Goal: Information Seeking & Learning: Learn about a topic

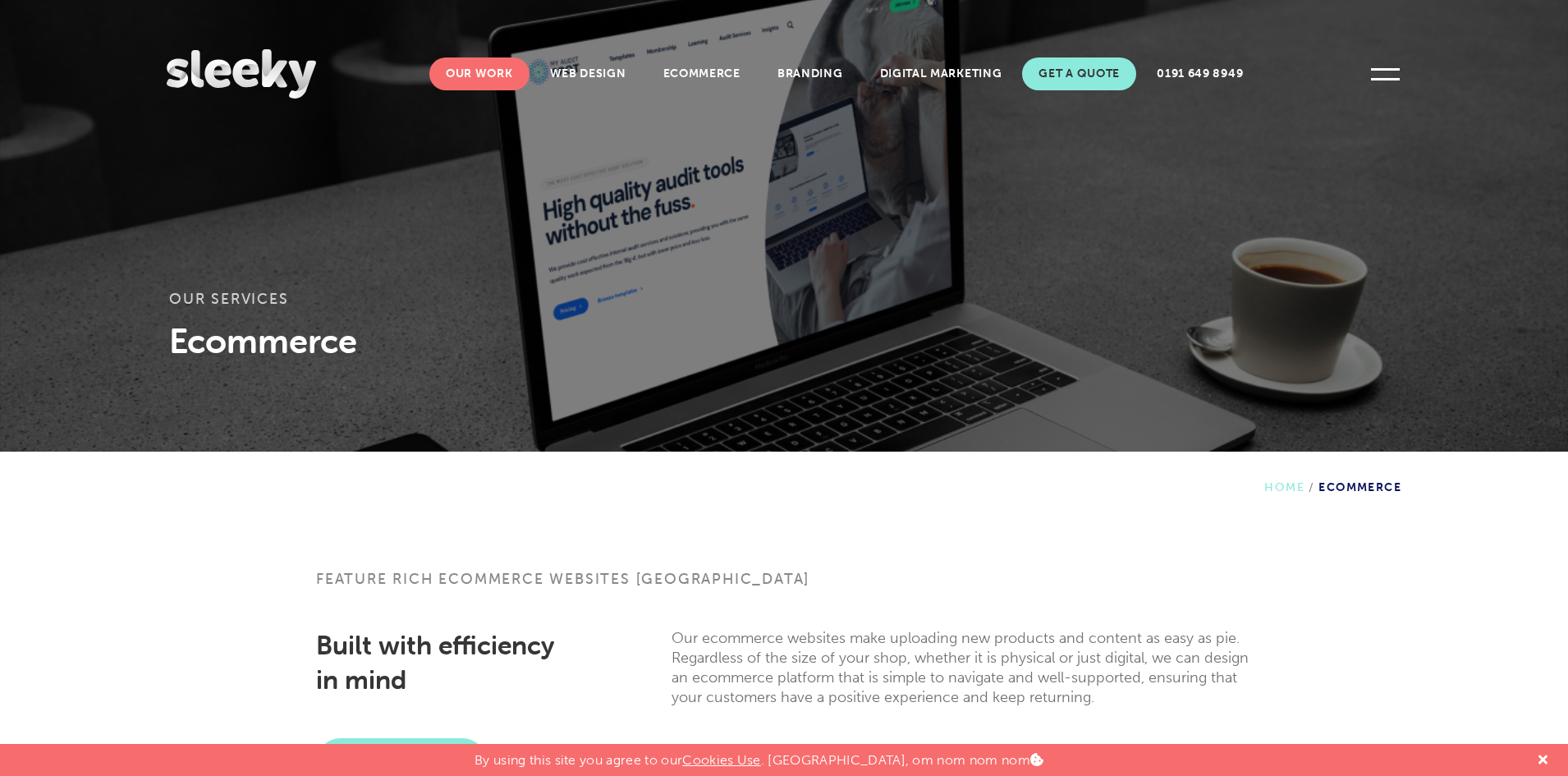
click at [471, 74] on link "Our Work" at bounding box center [479, 74] width 100 height 33
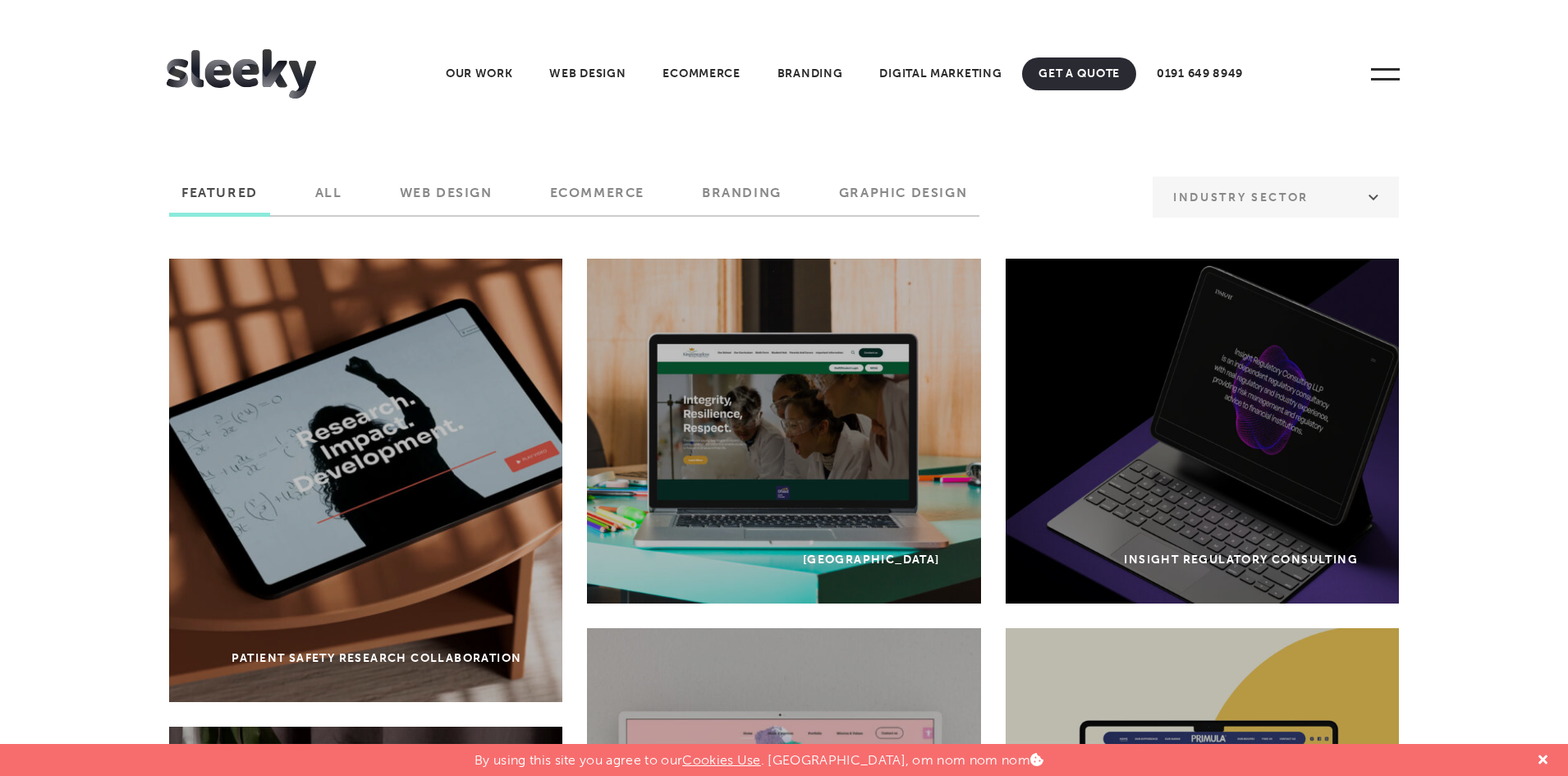
click at [592, 186] on label "Ecommerce" at bounding box center [597, 198] width 119 height 28
click at [0, 0] on input "Ecommerce" at bounding box center [0, 0] width 0 height 0
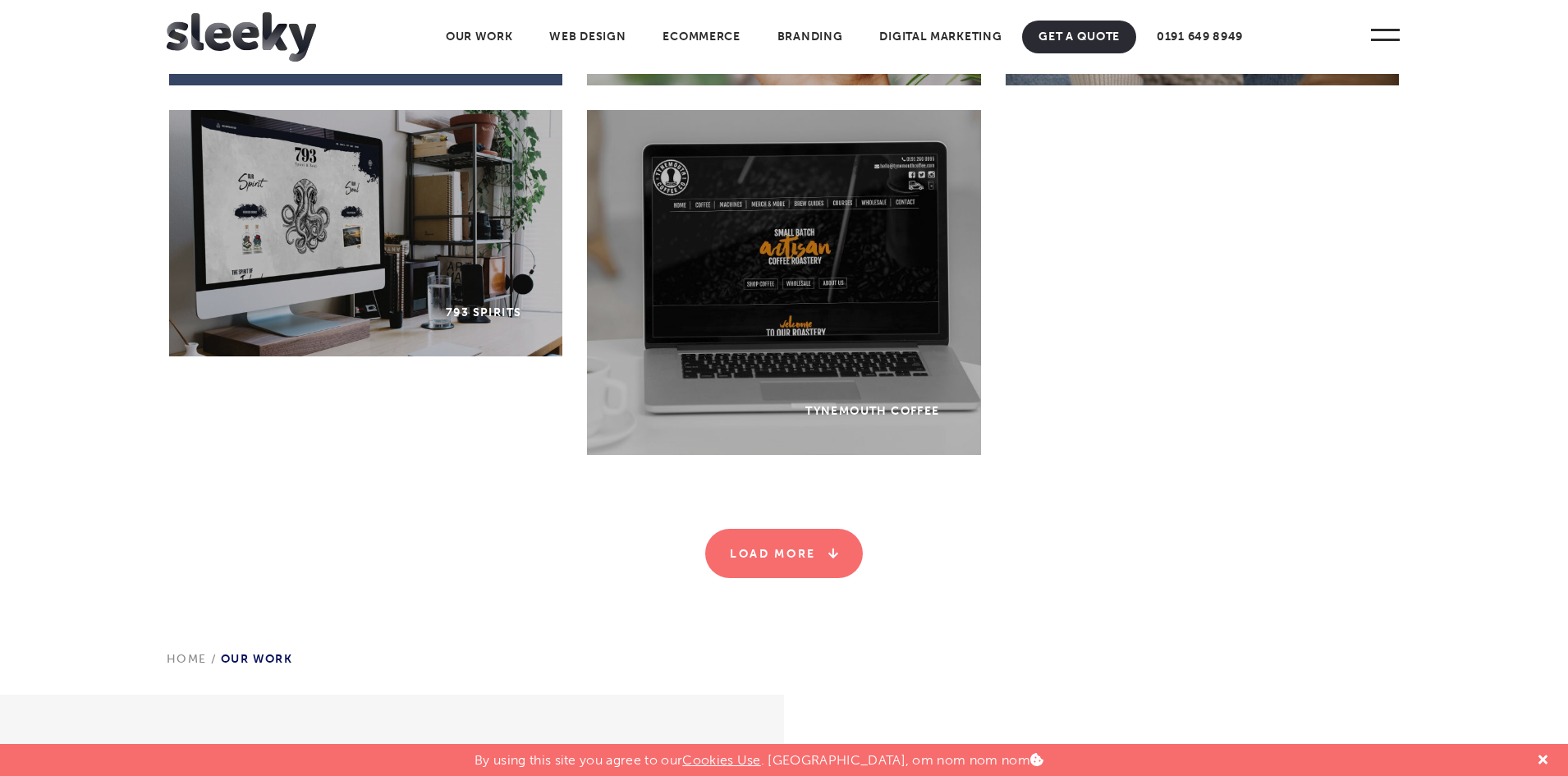
scroll to position [481, 0]
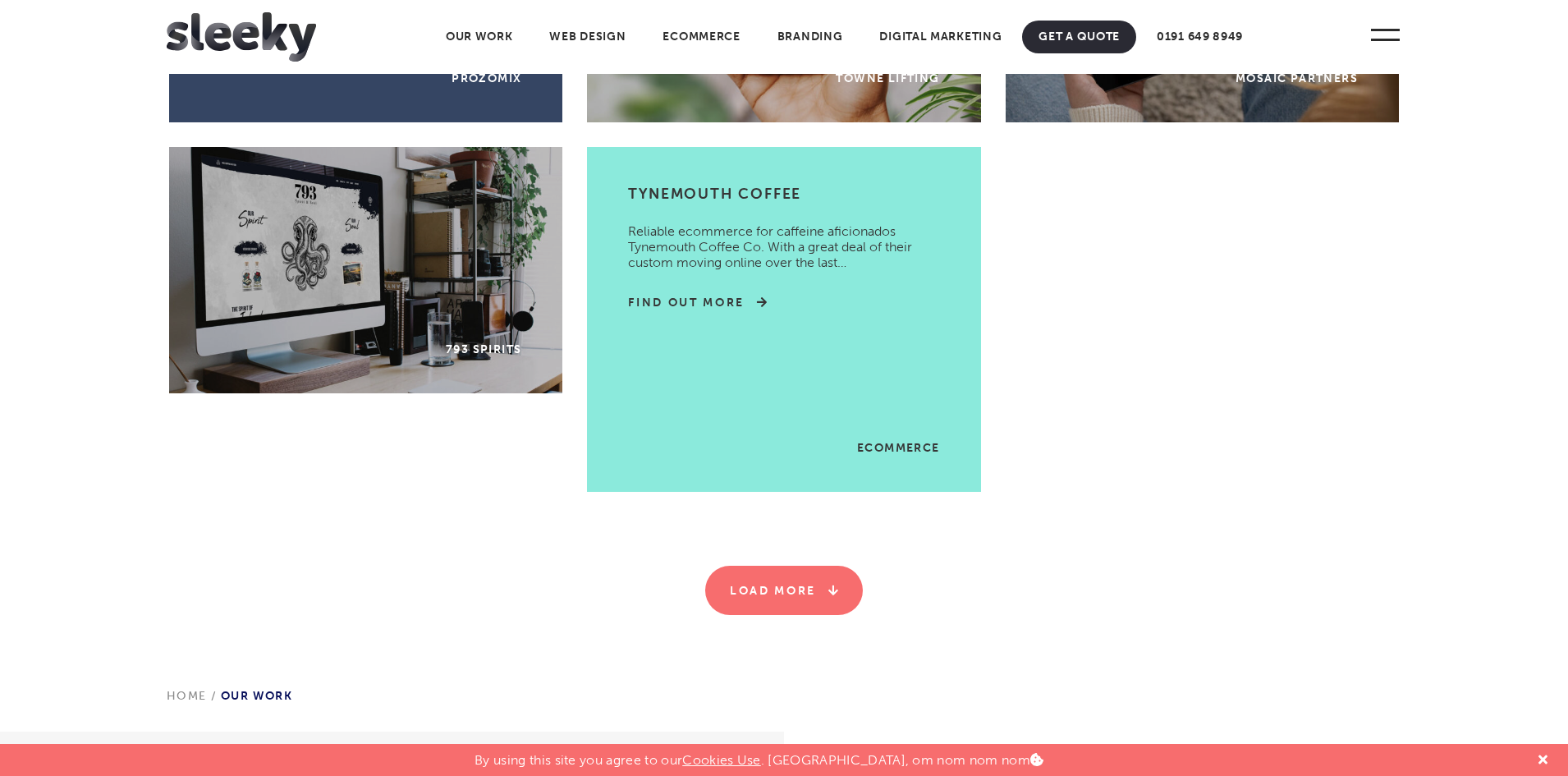
click at [760, 324] on div "Ecommerce Tynemouth Coffee Reliable ecommerce for caffeine aficionados Tynemout…" at bounding box center [784, 319] width 393 height 345
click at [884, 452] on link "Ecommerce" at bounding box center [898, 447] width 83 height 14
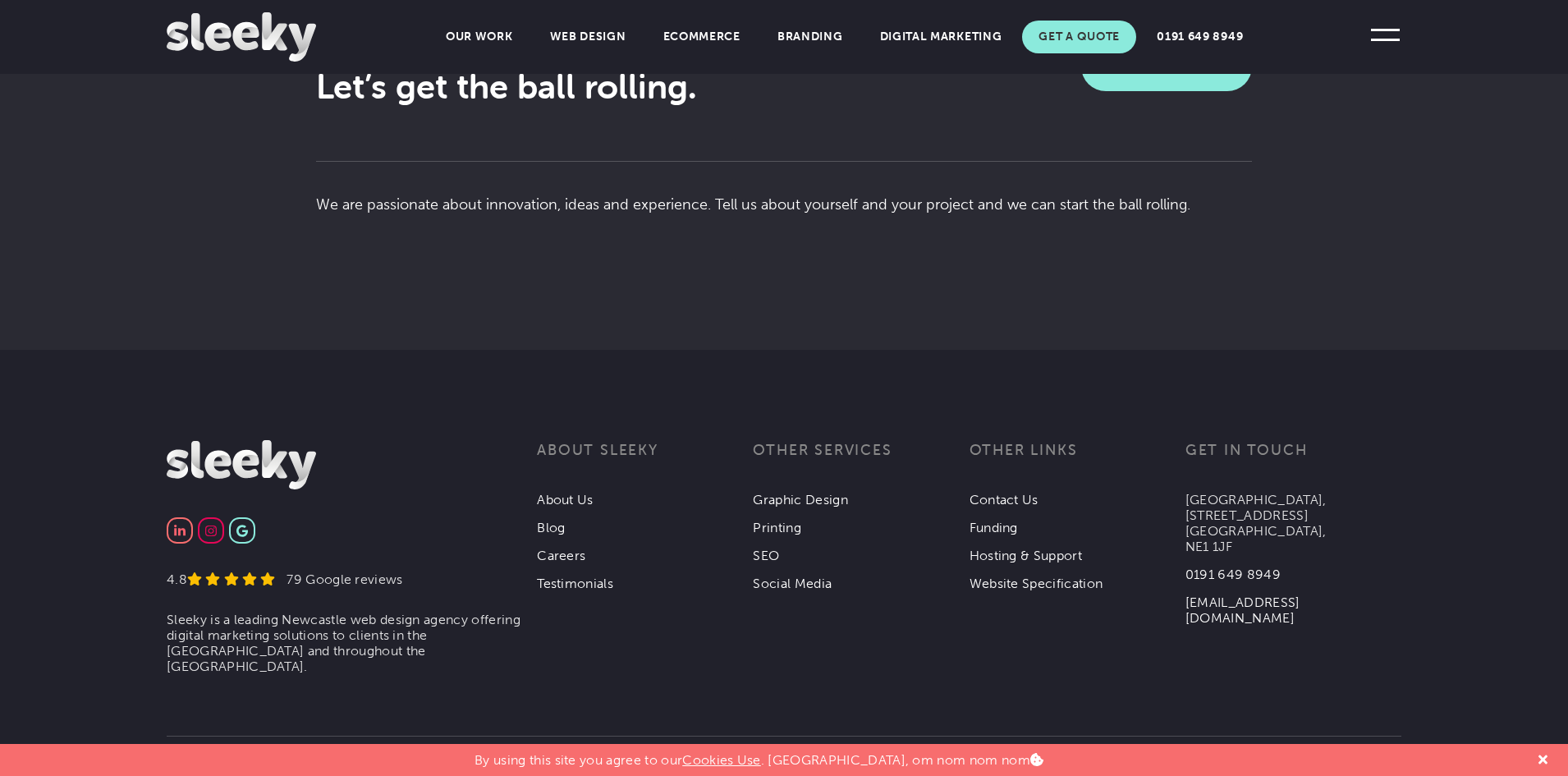
scroll to position [3936, 0]
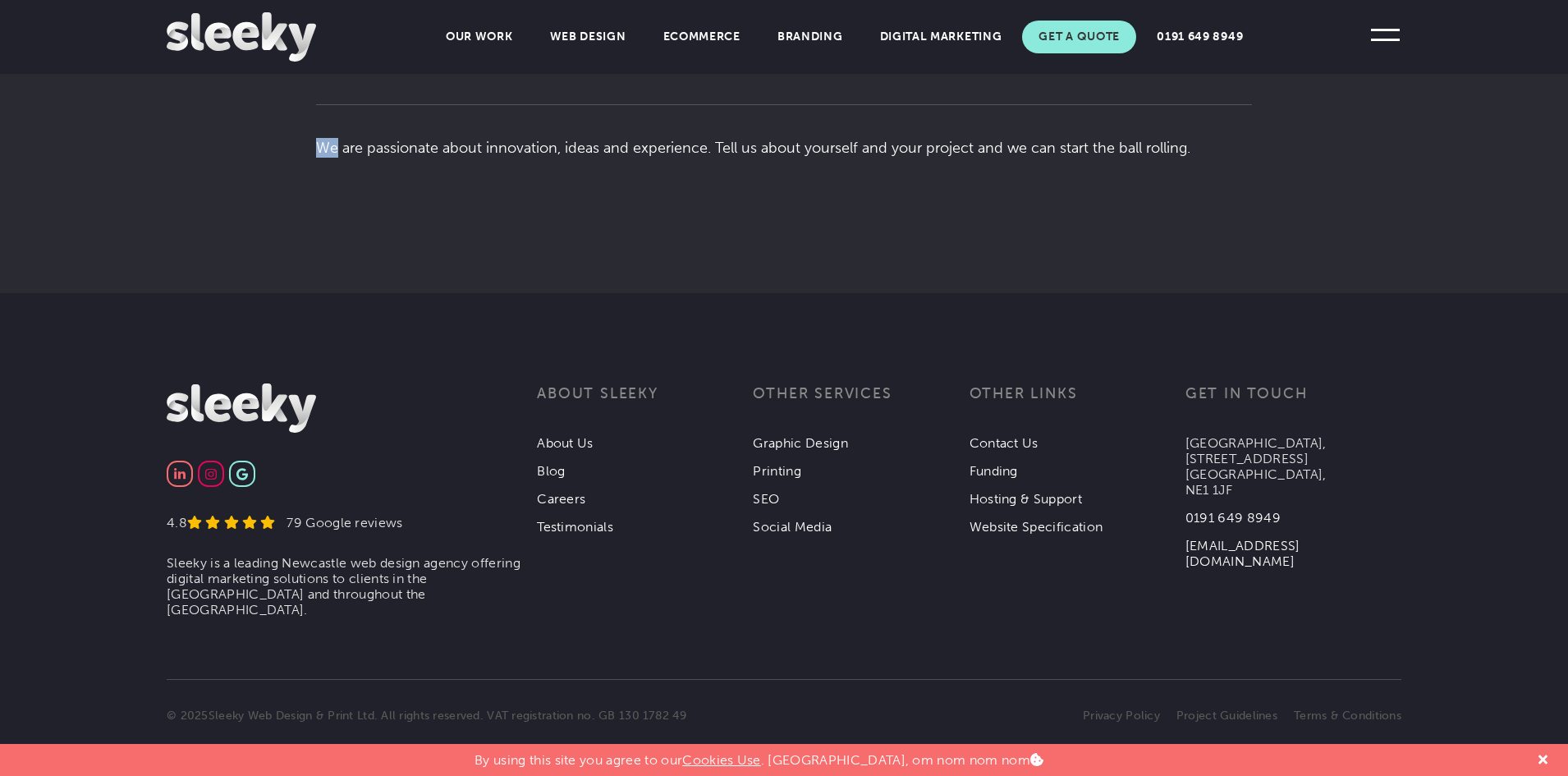
click at [289, 205] on section "Contact Us Let’s get the ball rolling . Get A Quote We are passionate about inn…" at bounding box center [784, 79] width 1568 height 426
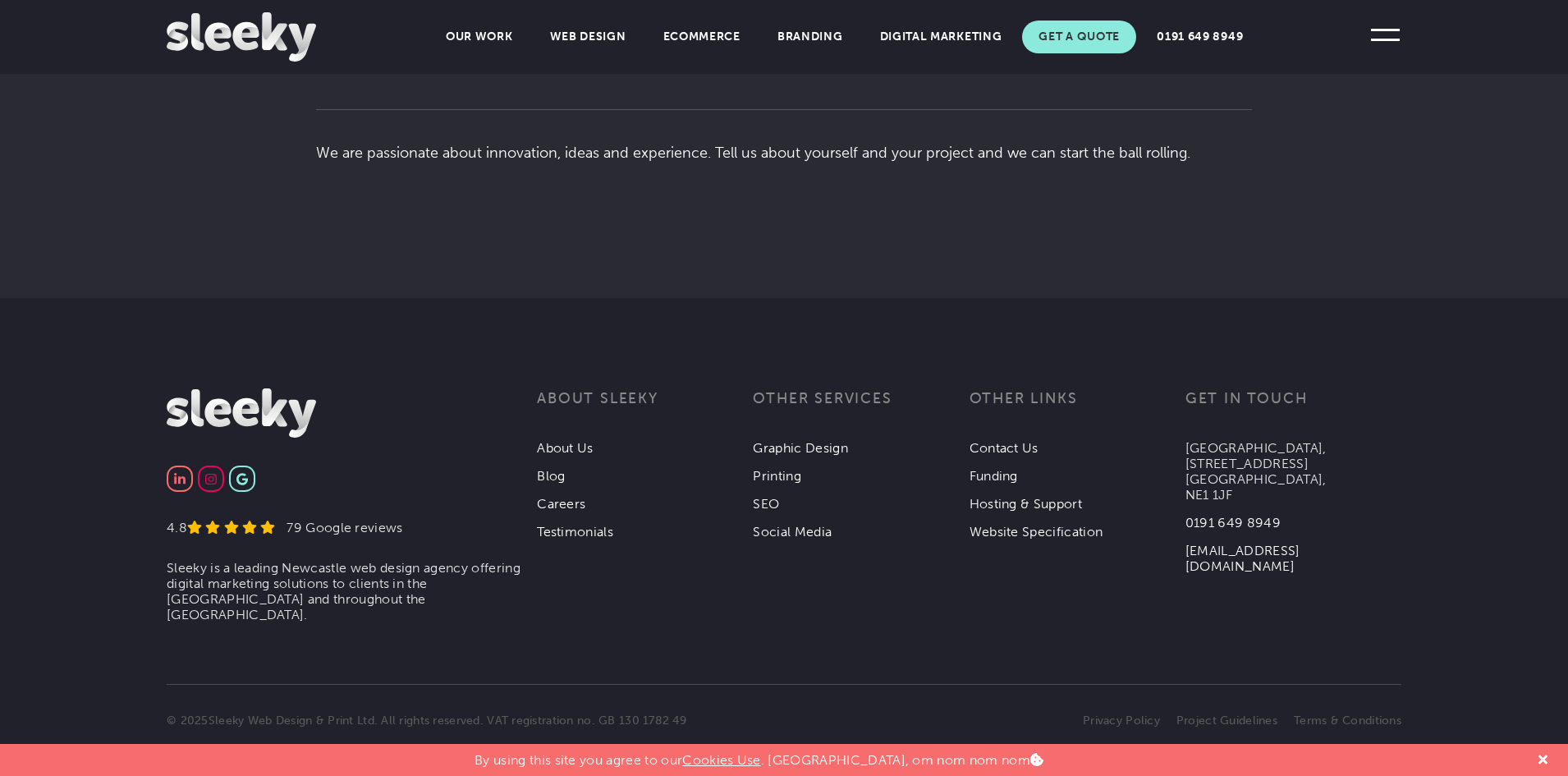
click at [302, 184] on section "Contact Us Let’s get the ball rolling . Get A Quote We are passionate about inn…" at bounding box center [784, 84] width 1568 height 426
click at [306, 189] on section "Contact Us Let’s get the ball rolling . Get A Quote We are passionate about inn…" at bounding box center [784, 84] width 1568 height 426
